Goal: Navigation & Orientation: Understand site structure

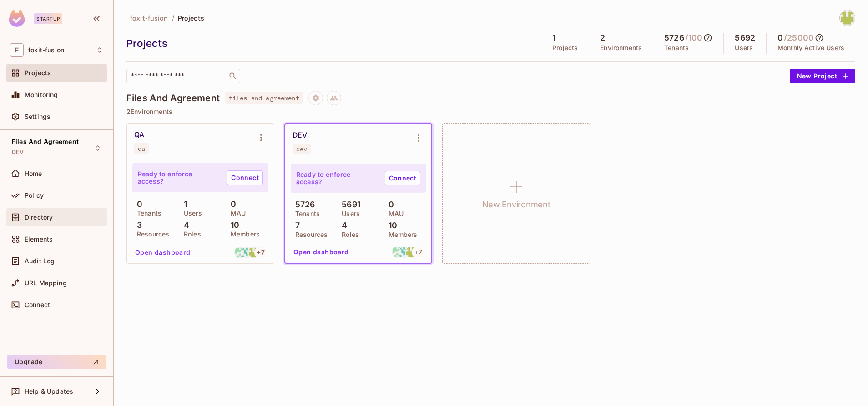
click at [26, 217] on span "Directory" at bounding box center [39, 216] width 28 height 7
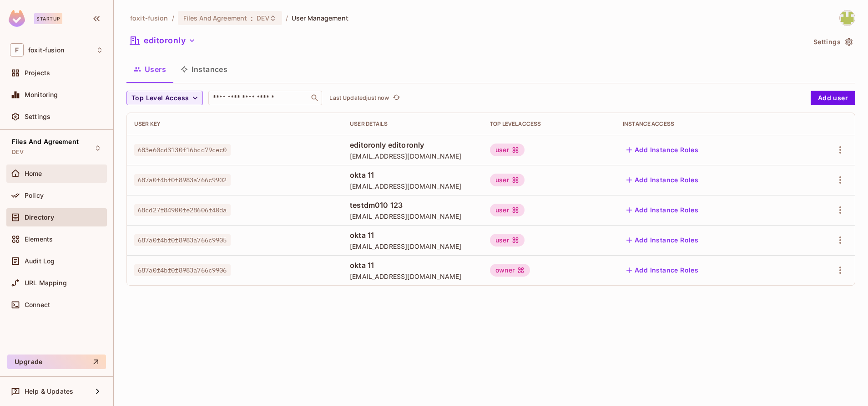
click at [37, 170] on span "Home" at bounding box center [34, 173] width 18 height 7
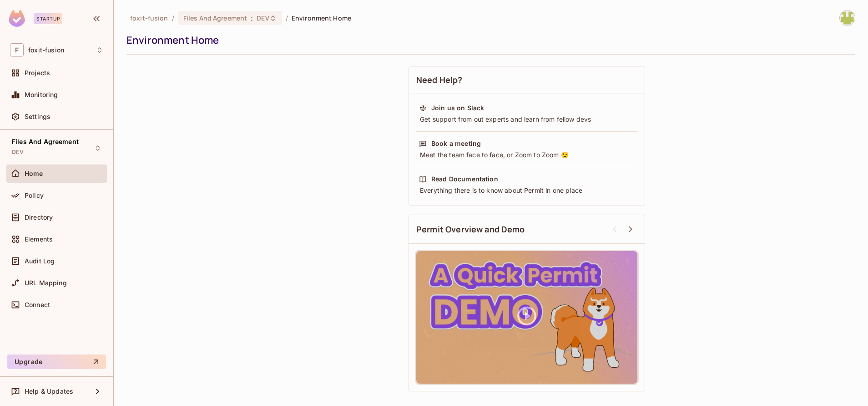
click at [55, 206] on div "Policy" at bounding box center [56, 197] width 101 height 22
click at [68, 189] on div "Policy" at bounding box center [56, 195] width 101 height 18
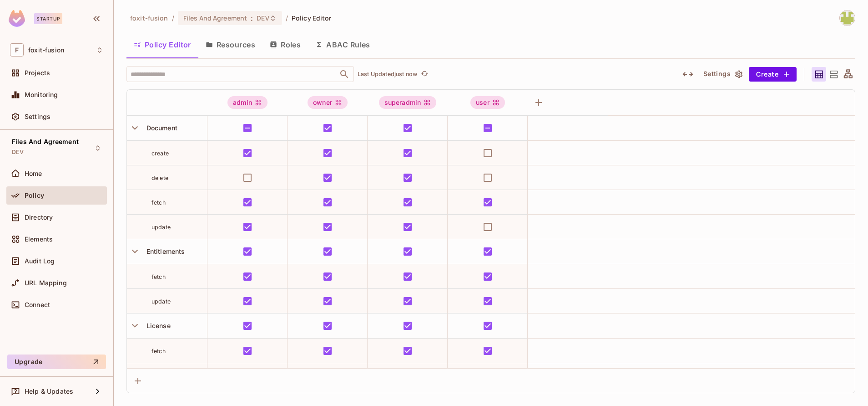
click at [290, 49] on button "Roles" at bounding box center [286, 44] width 46 height 23
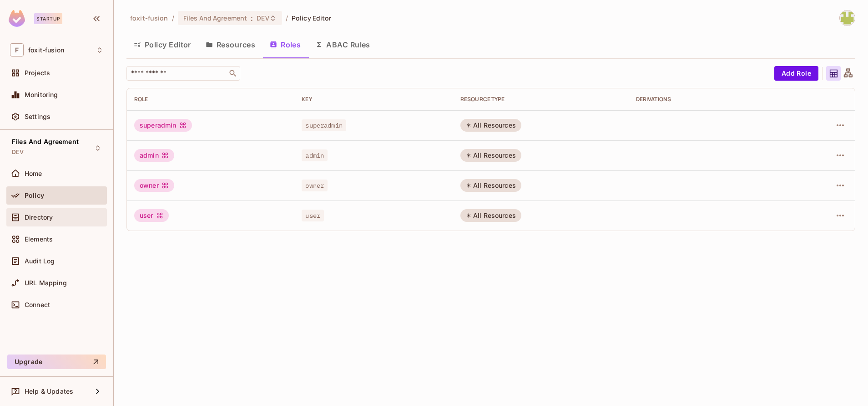
click at [53, 216] on span "Directory" at bounding box center [39, 216] width 28 height 7
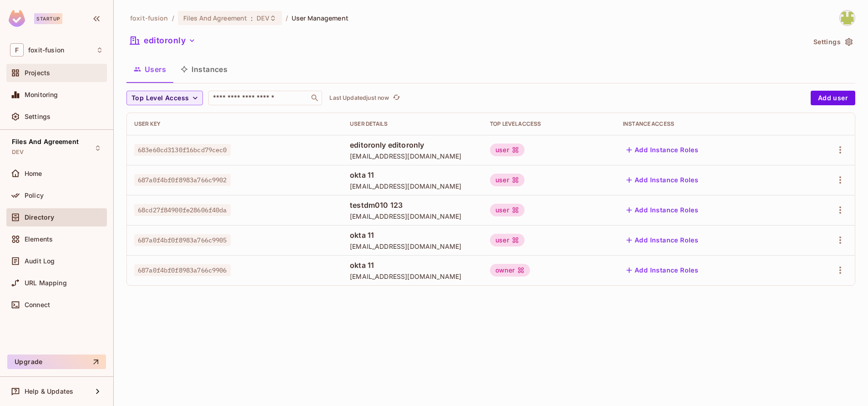
click at [40, 71] on span "Projects" at bounding box center [37, 72] width 25 height 7
